Goal: Task Accomplishment & Management: Use online tool/utility

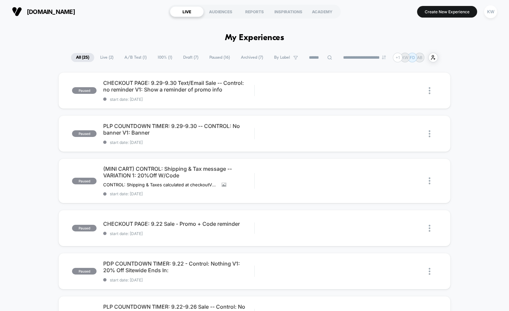
click at [96, 57] on span "Live ( 2 )" at bounding box center [106, 57] width 23 height 9
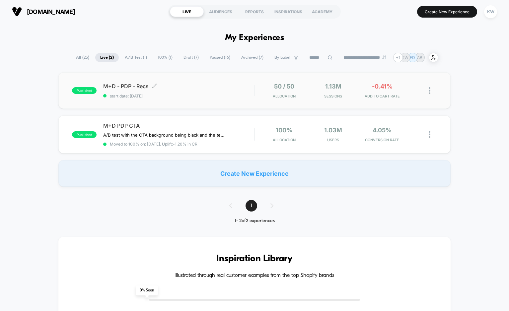
click at [118, 84] on span "M+D - PDP - Recs Click to edit experience details" at bounding box center [178, 86] width 151 height 7
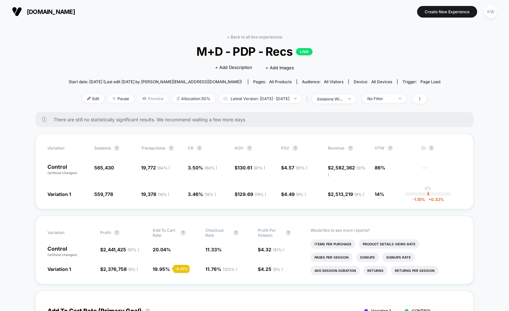
click at [137, 99] on span "Preview" at bounding box center [152, 98] width 31 height 9
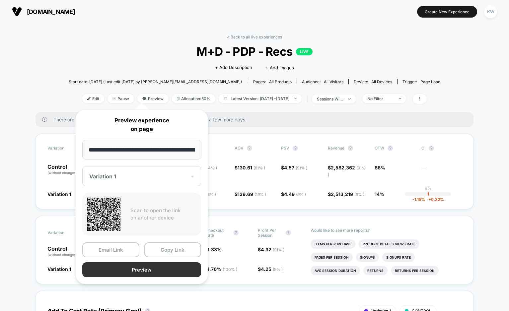
click at [134, 266] on button "Preview" at bounding box center [141, 269] width 119 height 15
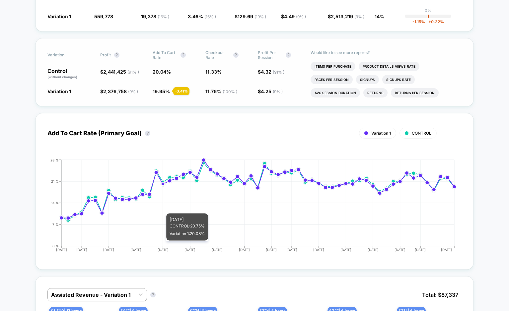
scroll to position [178, 0]
